Goal: Task Accomplishment & Management: Manage account settings

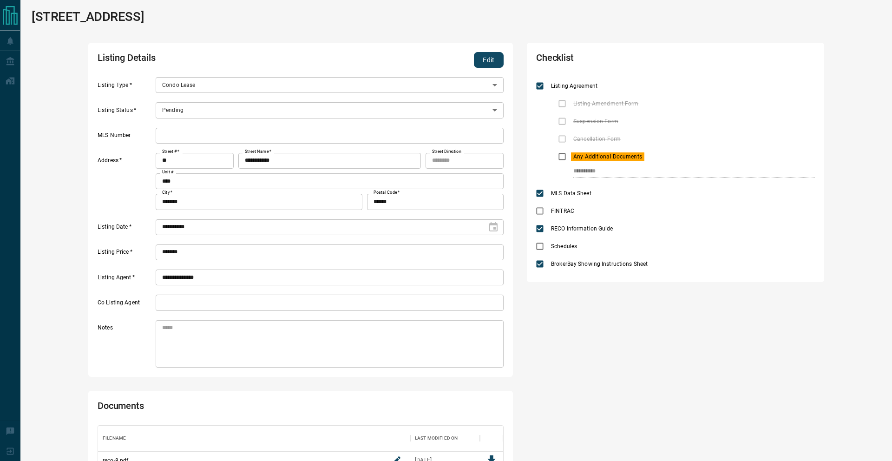
scroll to position [100, 405]
click at [489, 56] on button "Edit" at bounding box center [489, 60] width 30 height 16
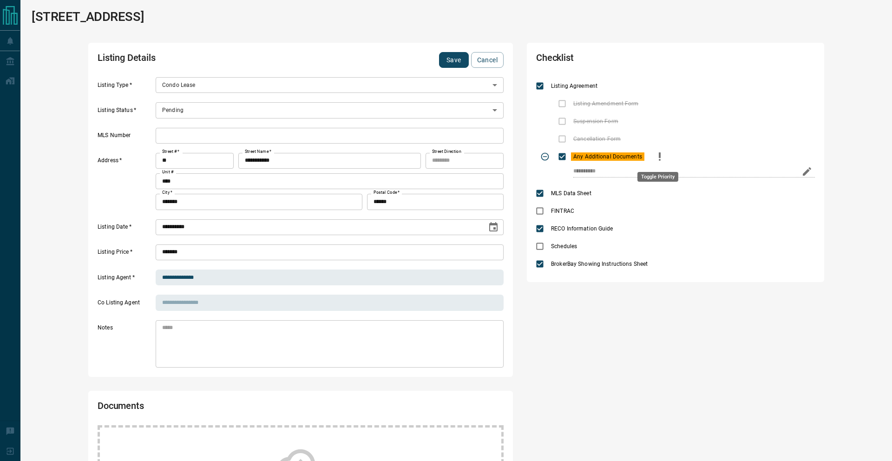
click at [655, 156] on icon "priority" at bounding box center [659, 156] width 11 height 11
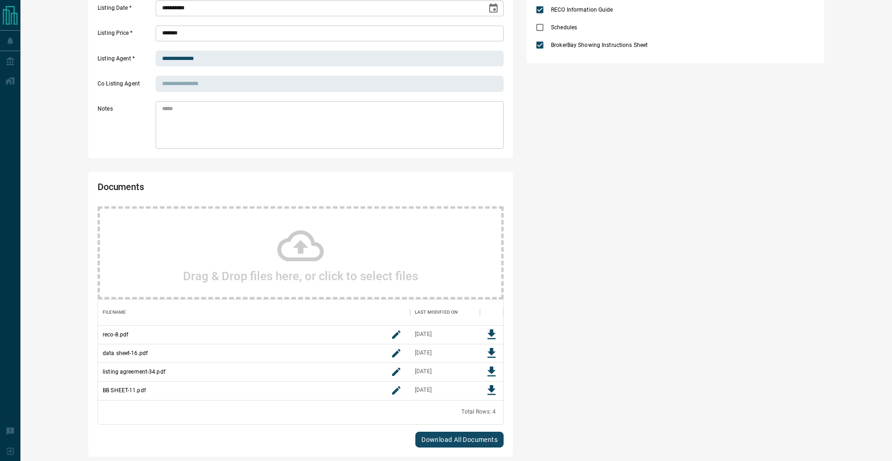
scroll to position [243, 0]
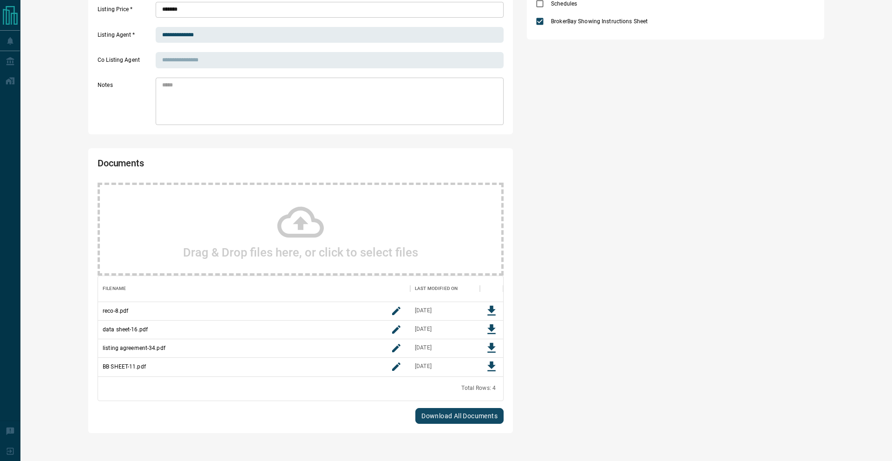
click at [336, 240] on div "Drag & Drop files here, or click to select files" at bounding box center [301, 229] width 406 height 93
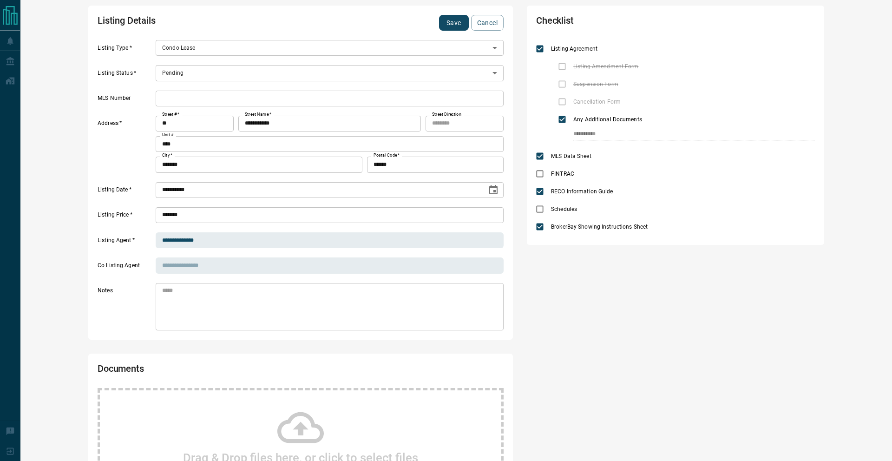
scroll to position [0, 0]
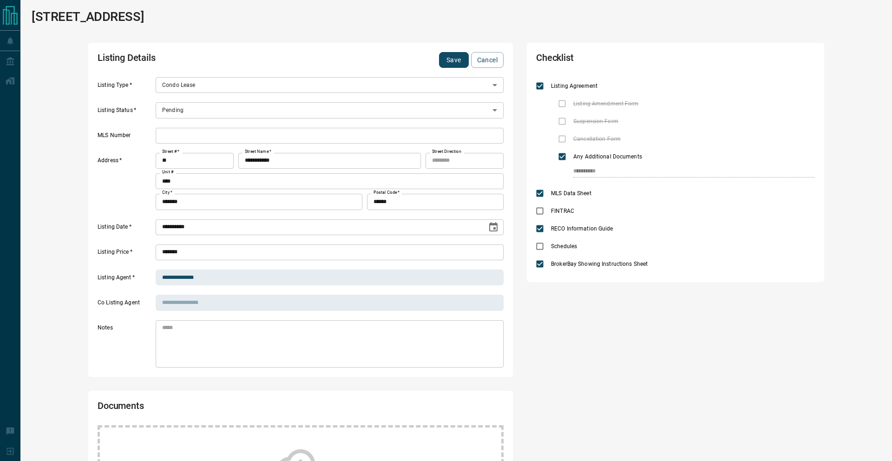
click at [448, 63] on button "Save" at bounding box center [454, 60] width 30 height 16
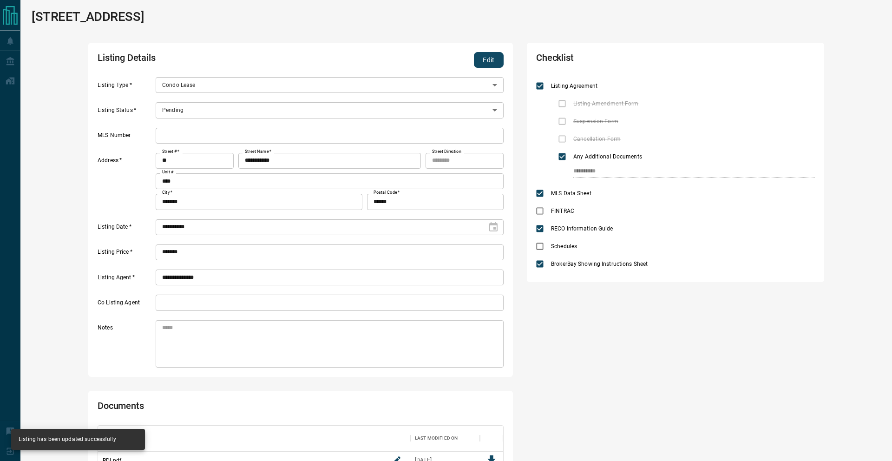
scroll to position [138, 405]
drag, startPoint x: 506, startPoint y: 62, endPoint x: 321, endPoint y: 101, distance: 189.2
click at [506, 62] on div "**********" at bounding box center [300, 210] width 425 height 334
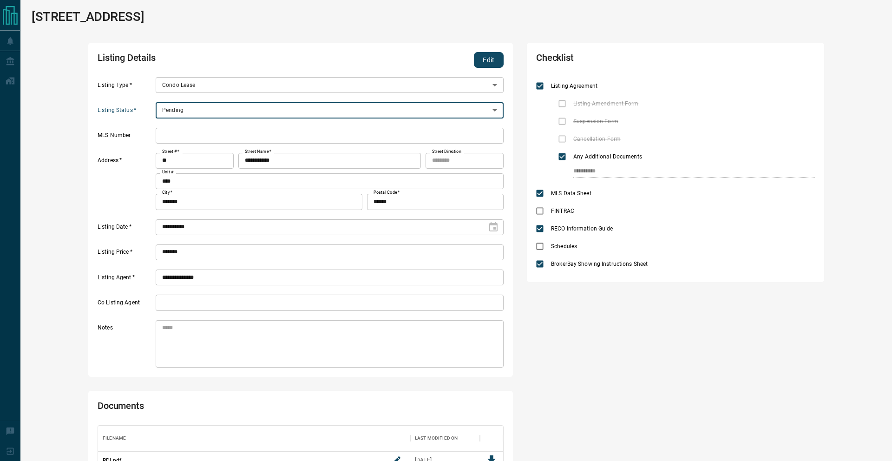
click at [199, 111] on div "Pending" at bounding box center [330, 110] width 348 height 16
drag, startPoint x: 486, startPoint y: 59, endPoint x: 380, endPoint y: 87, distance: 110.2
click at [486, 59] on button "Edit" at bounding box center [489, 60] width 30 height 16
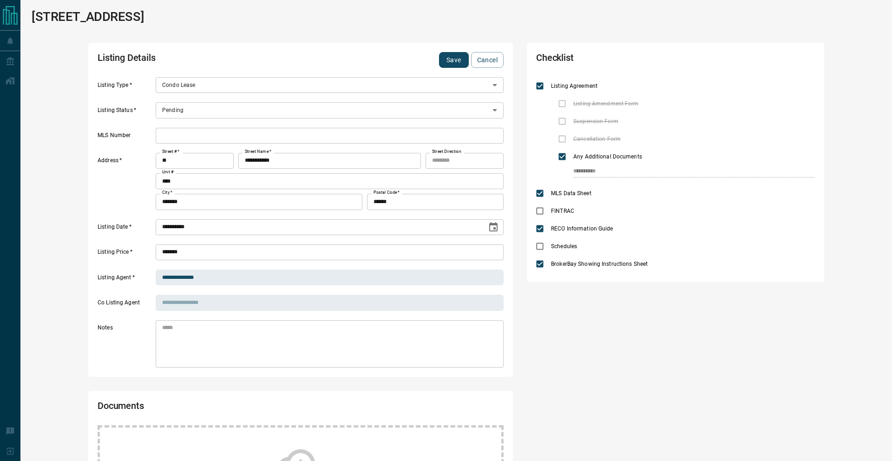
click at [216, 112] on body "**********" at bounding box center [446, 370] width 892 height 741
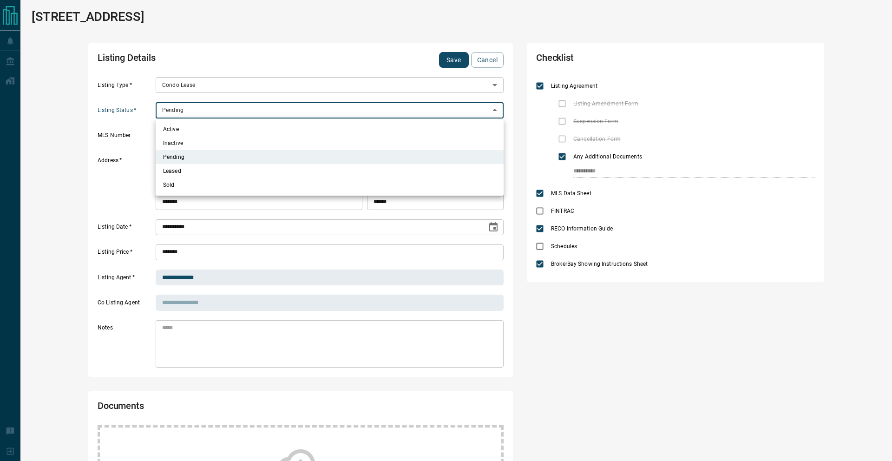
click at [210, 119] on ul "Active Inactive Pending Leased Sold" at bounding box center [330, 157] width 348 height 77
click at [208, 133] on li "Active" at bounding box center [330, 129] width 348 height 14
type input "*"
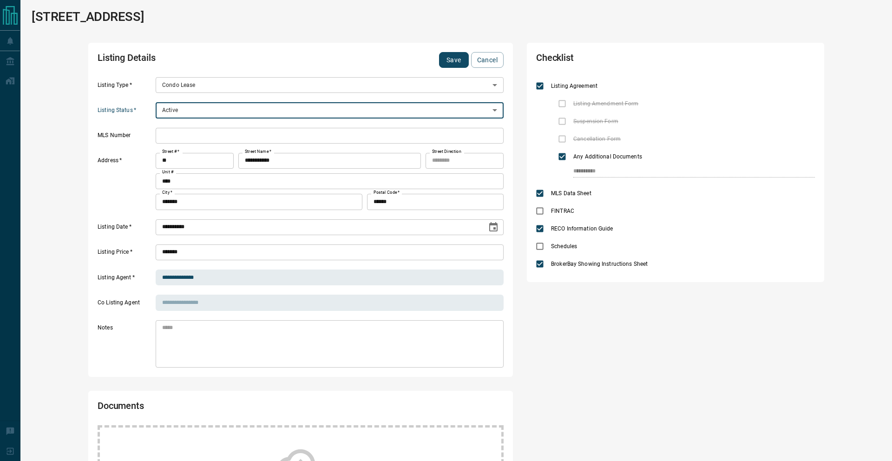
click at [209, 135] on input "text" at bounding box center [330, 136] width 348 height 16
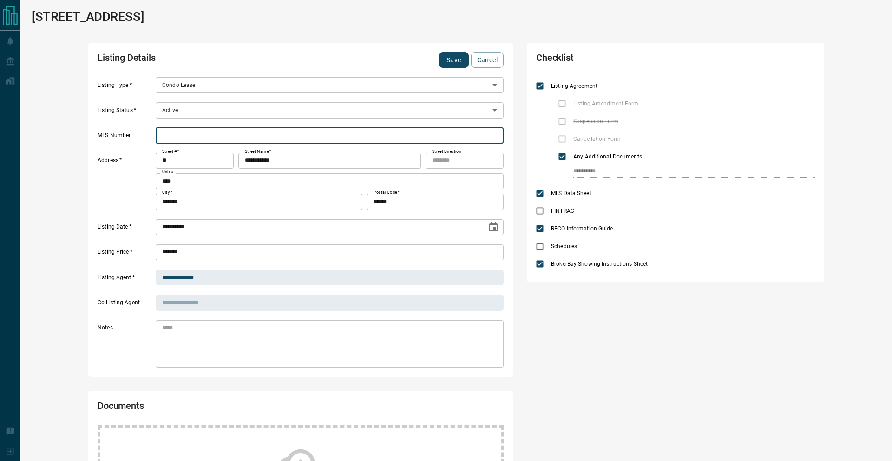
paste input "*********"
type input "*********"
click at [450, 57] on button "Save" at bounding box center [454, 60] width 30 height 16
